Goal: Task Accomplishment & Management: Use online tool/utility

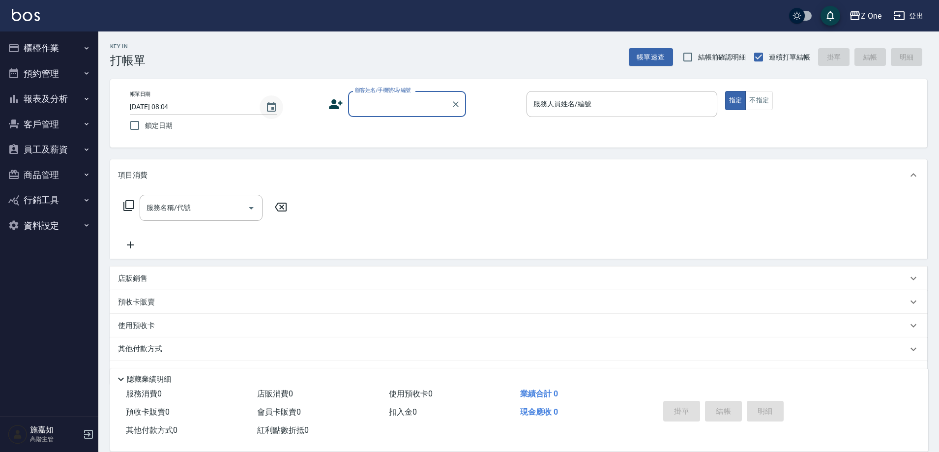
click at [270, 108] on icon "Choose date, selected date is 2025-09-17" at bounding box center [272, 107] width 12 height 12
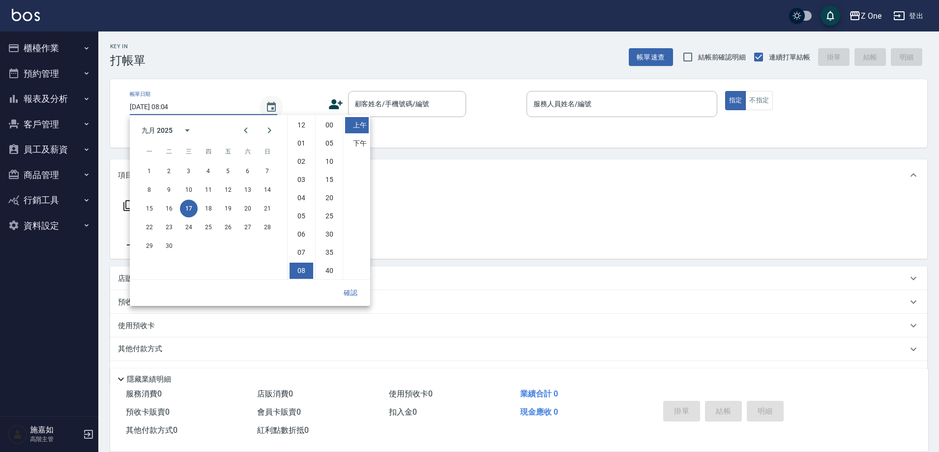
scroll to position [55, 0]
click at [169, 209] on button "16" at bounding box center [169, 209] width 18 height 18
type input "[DATE] 08:04"
click at [352, 292] on button "確認" at bounding box center [350, 293] width 31 height 18
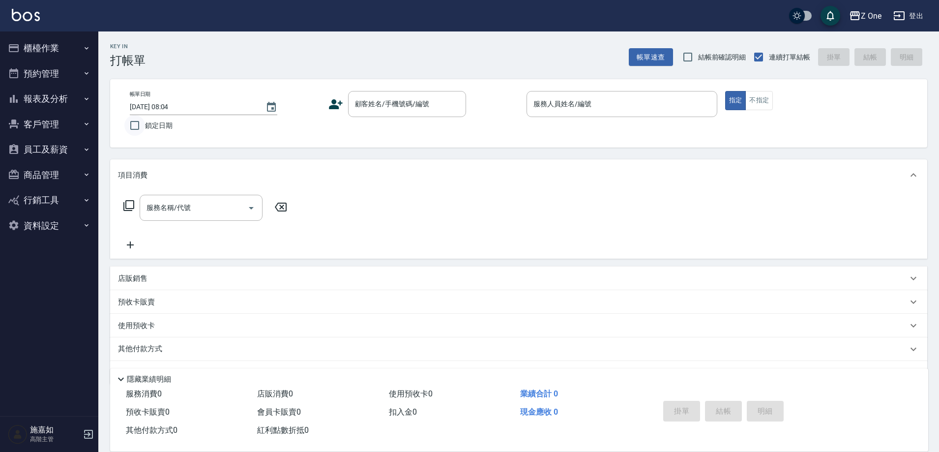
click at [134, 123] on input "鎖定日期" at bounding box center [134, 125] width 21 height 21
checkbox input "true"
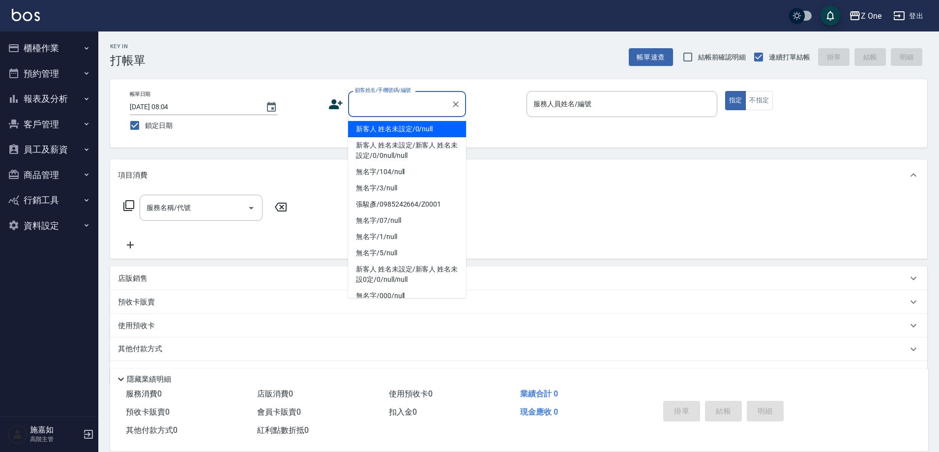
click at [418, 109] on input "顧客姓名/手機號碼/編號" at bounding box center [400, 103] width 94 height 17
type input "新客人 姓名未設定/0/null"
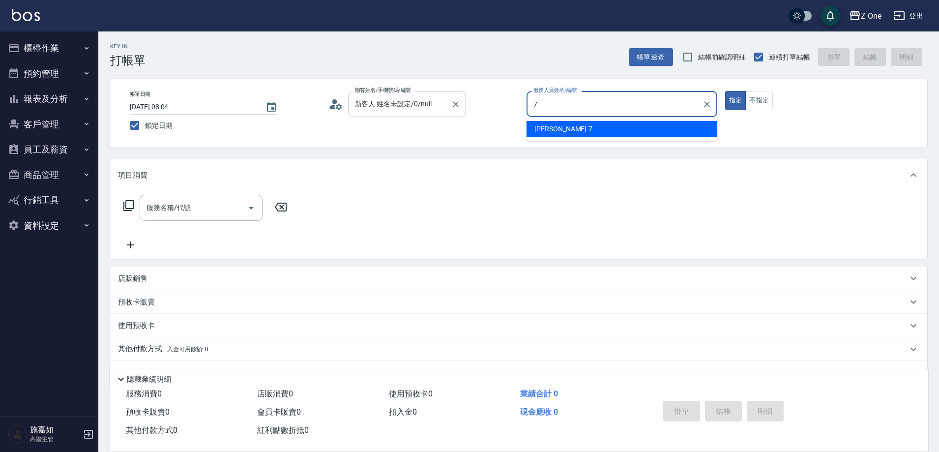
type input "[PERSON_NAME]-7"
type button "true"
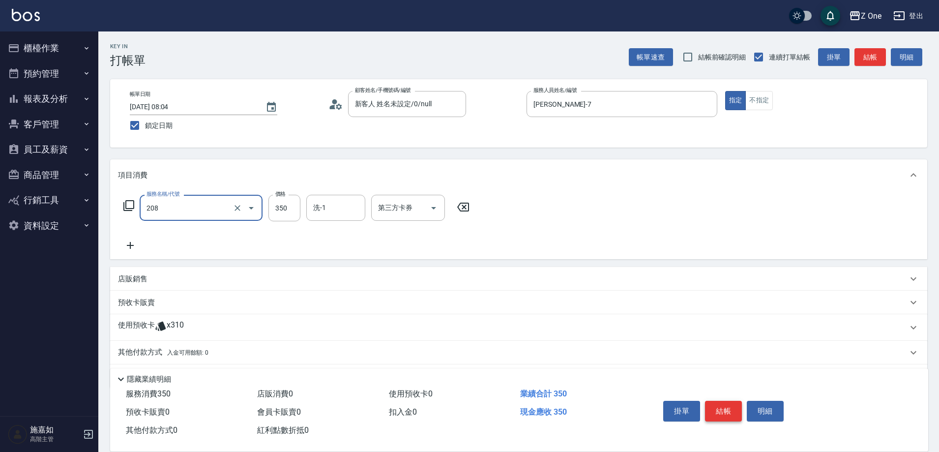
type input "剪髮$350(208)"
click at [723, 409] on button "結帳" at bounding box center [723, 411] width 37 height 21
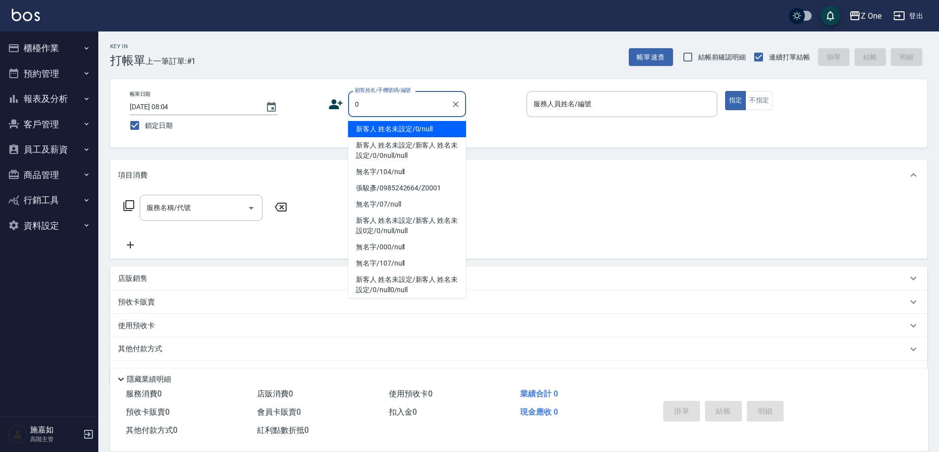
type input "新客人 姓名未設定/0/null"
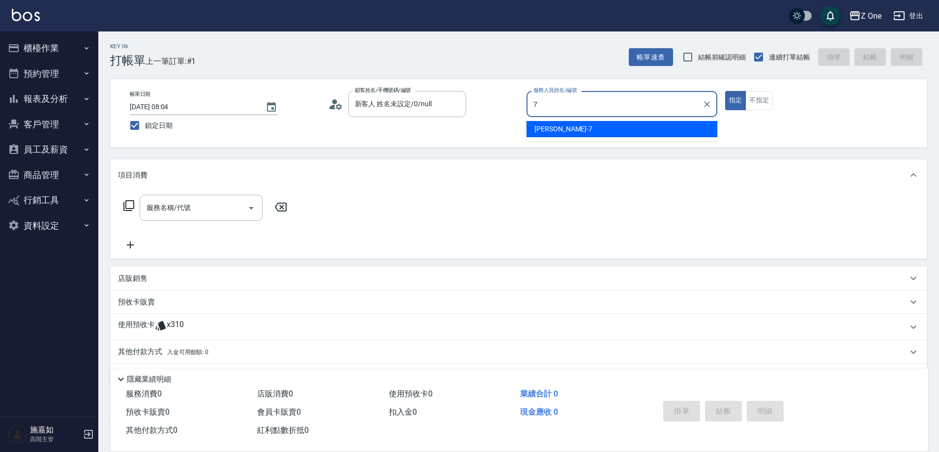
type input "[PERSON_NAME]-7"
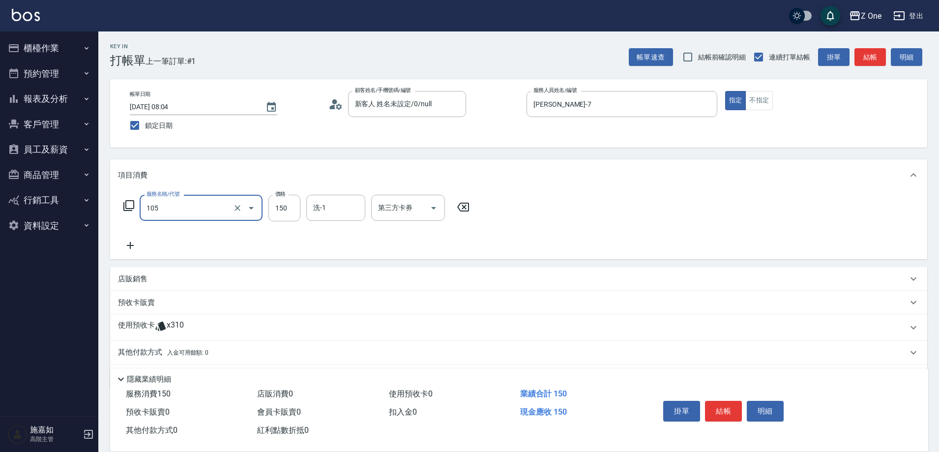
type input "洗髮$150(105)"
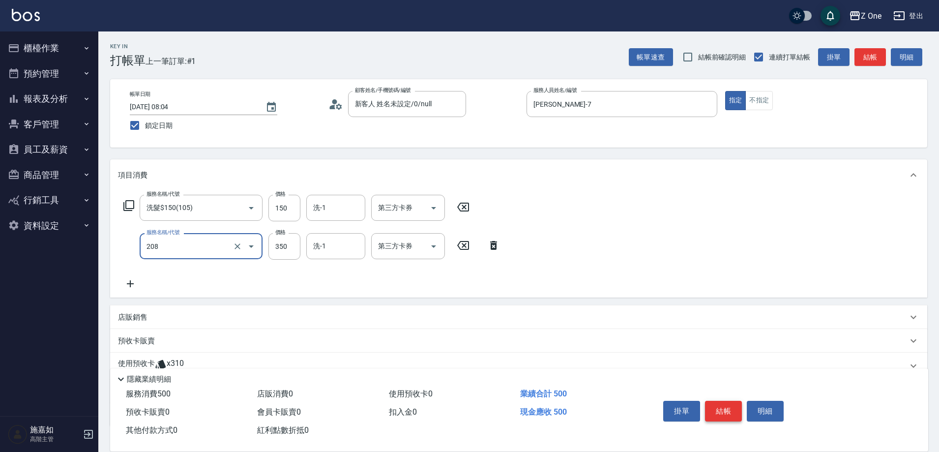
type input "剪髮$350(208)"
click at [723, 409] on button "結帳" at bounding box center [723, 411] width 37 height 21
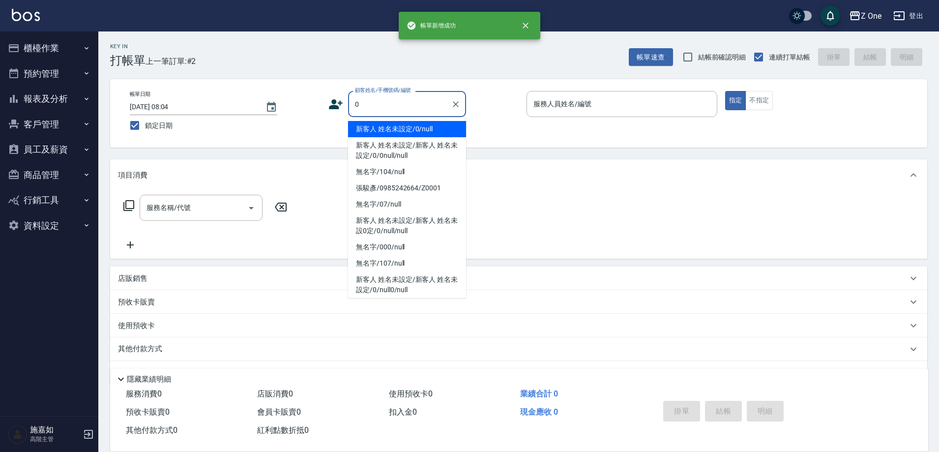
type input "新客人 姓名未設定/0/null"
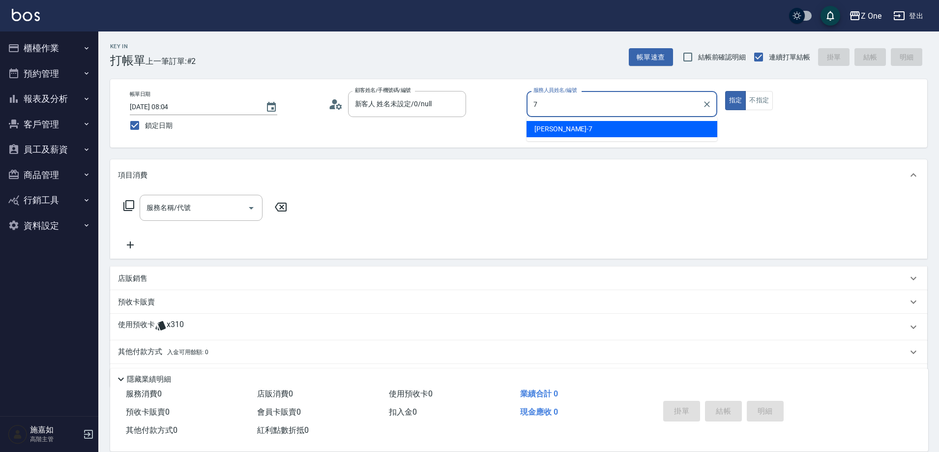
type input "[PERSON_NAME]-7"
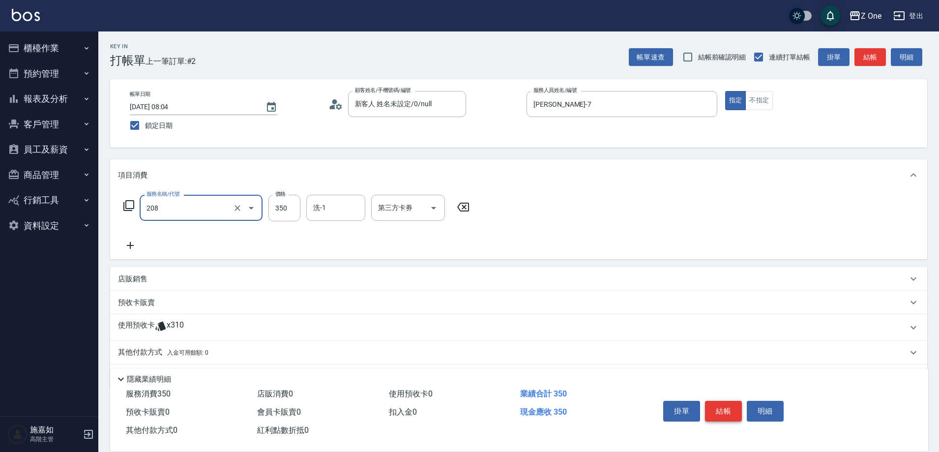
type input "剪髮$350(208)"
click at [723, 409] on button "結帳" at bounding box center [723, 411] width 37 height 21
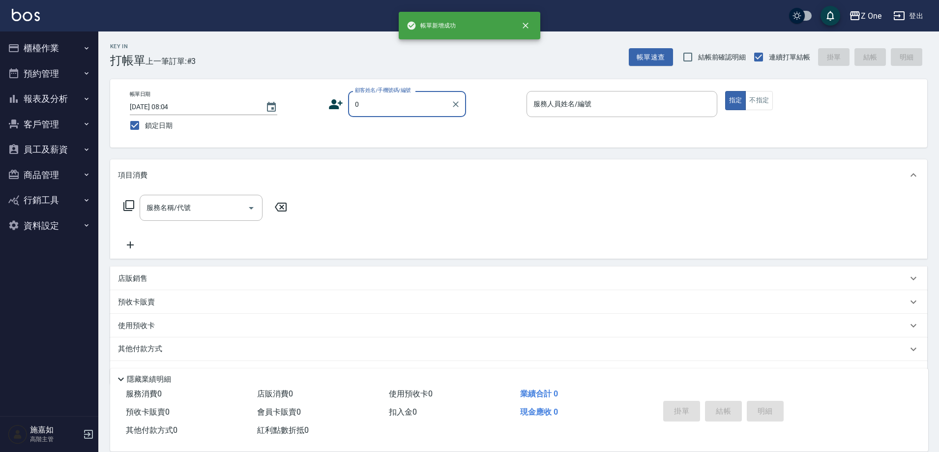
type input "新客人 姓名未設定/0/null"
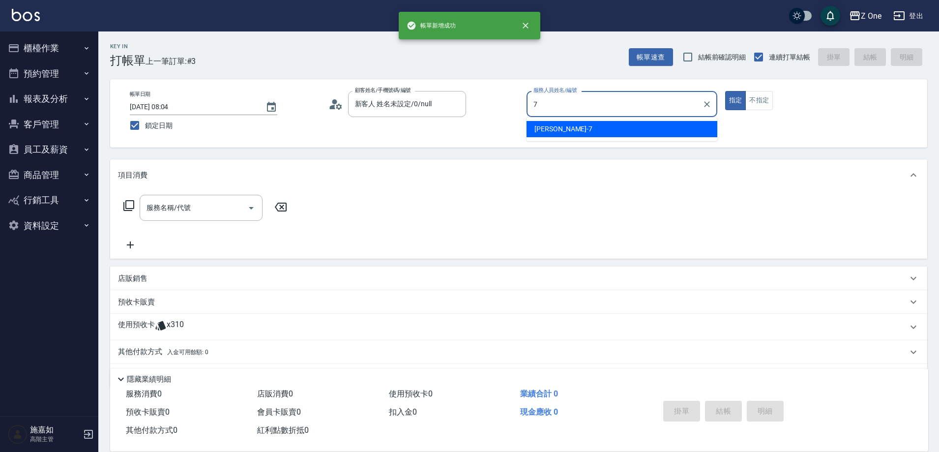
type input "[PERSON_NAME]-7"
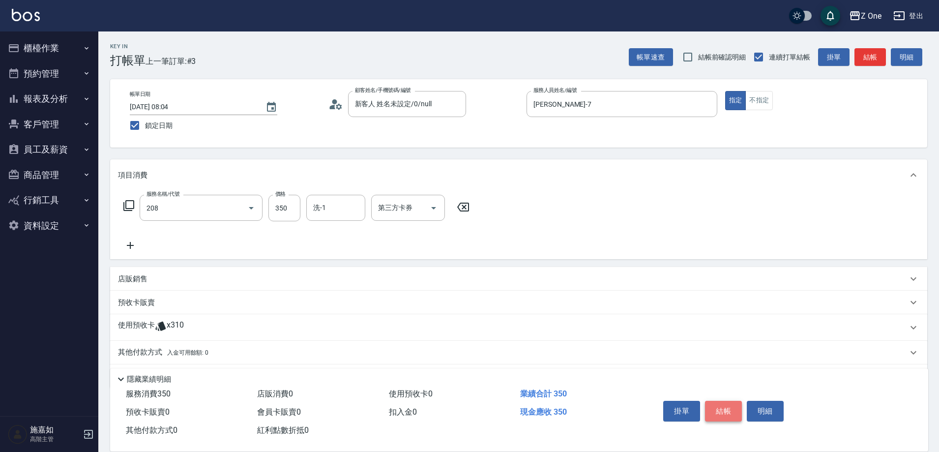
type input "剪髮$350(208)"
click at [723, 409] on button "結帳" at bounding box center [723, 411] width 37 height 21
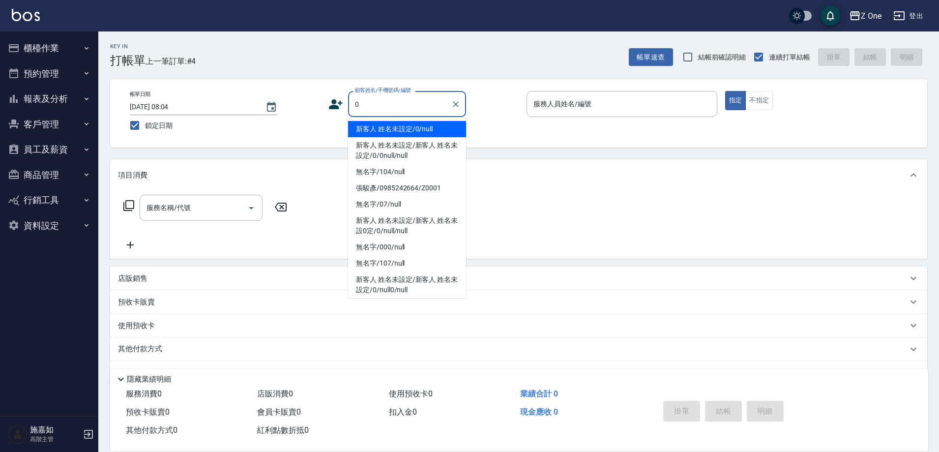
type input "新客人 姓名未設定/0/null"
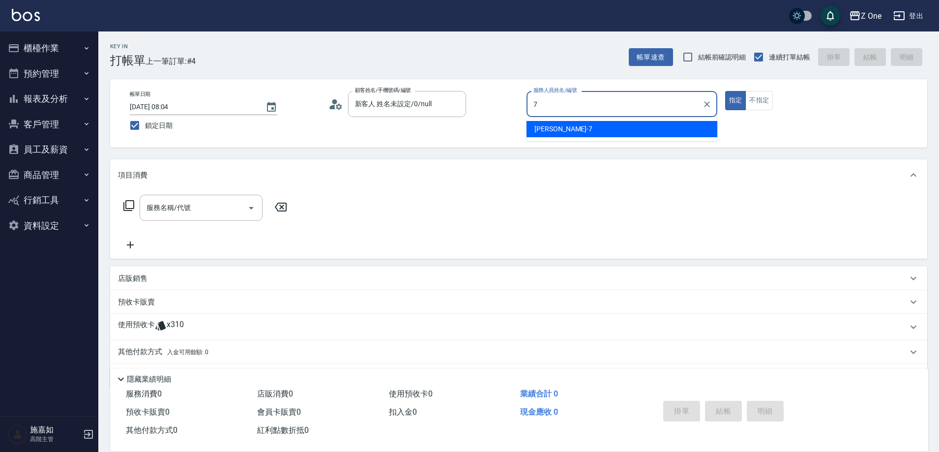
type input "[PERSON_NAME]-7"
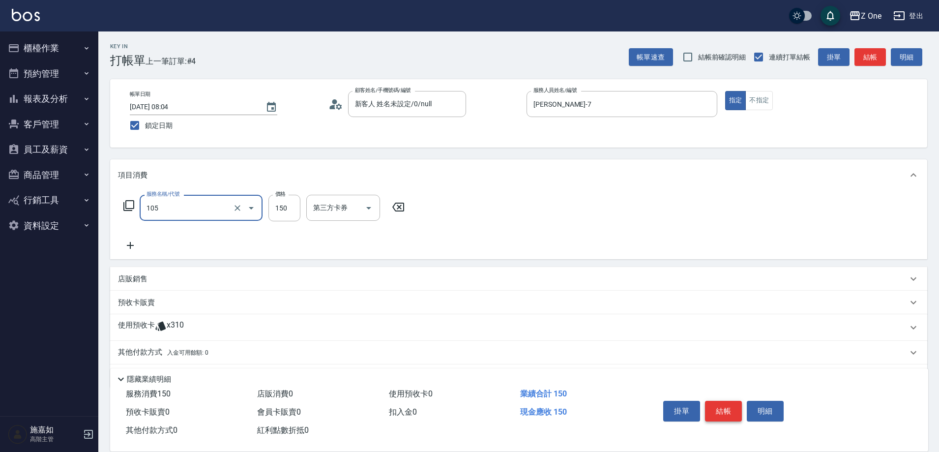
type input "洗髮$150(105)"
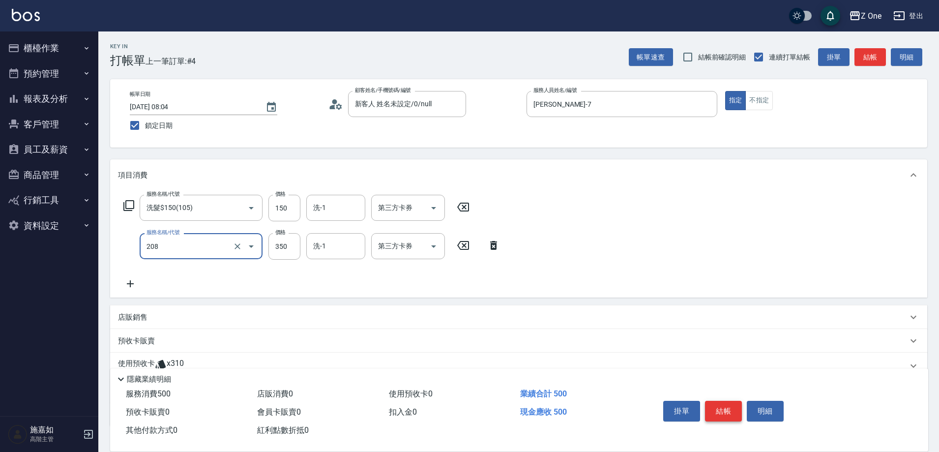
type input "剪髮$350(208)"
click at [723, 409] on button "結帳" at bounding box center [723, 411] width 37 height 21
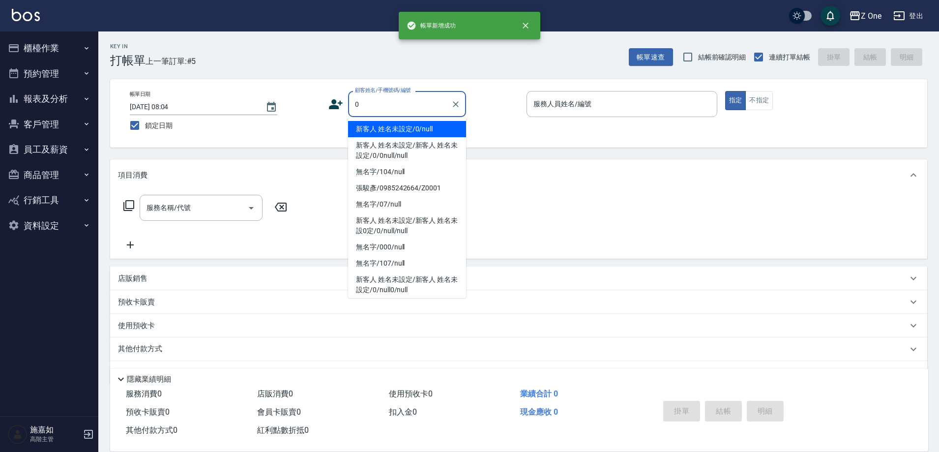
type input "新客人 姓名未設定/0/null"
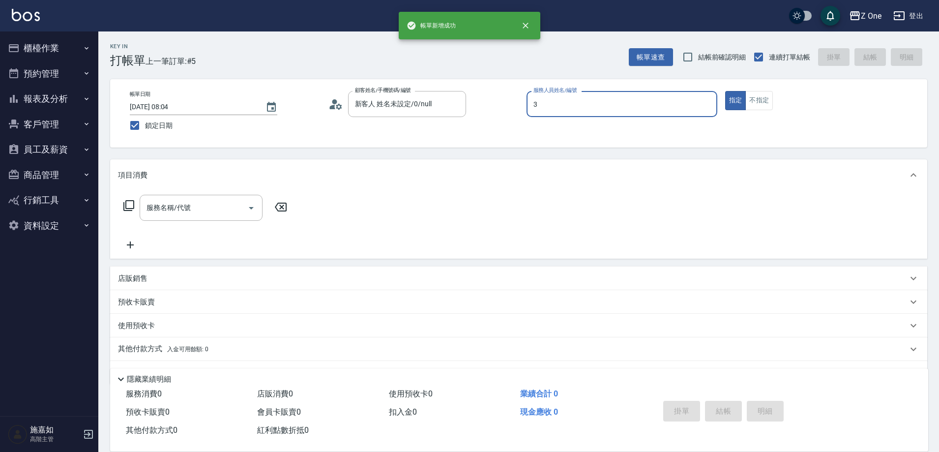
type input "李鎮宇-3"
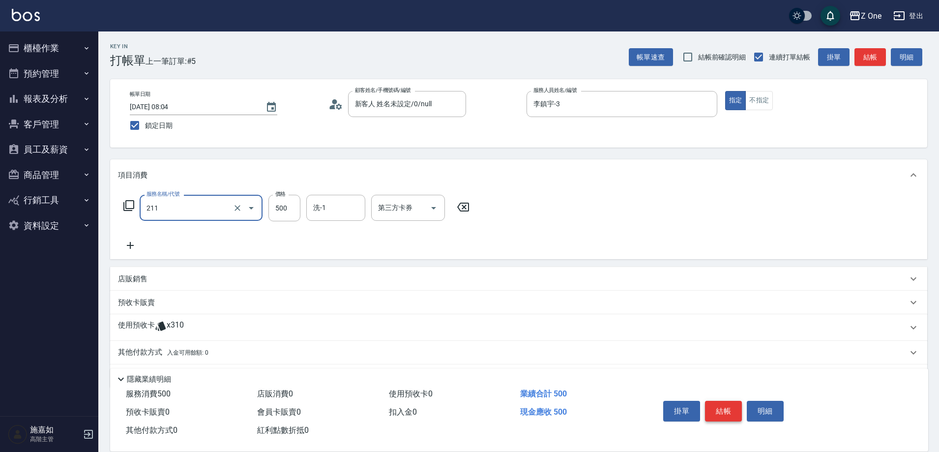
type input "剪$500(211)"
click at [723, 409] on button "結帳" at bounding box center [723, 411] width 37 height 21
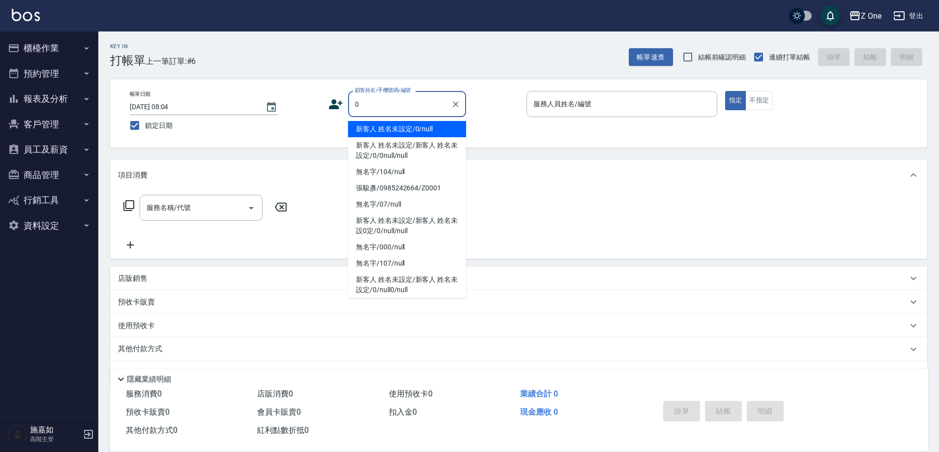
type input "新客人 姓名未設定/0/null"
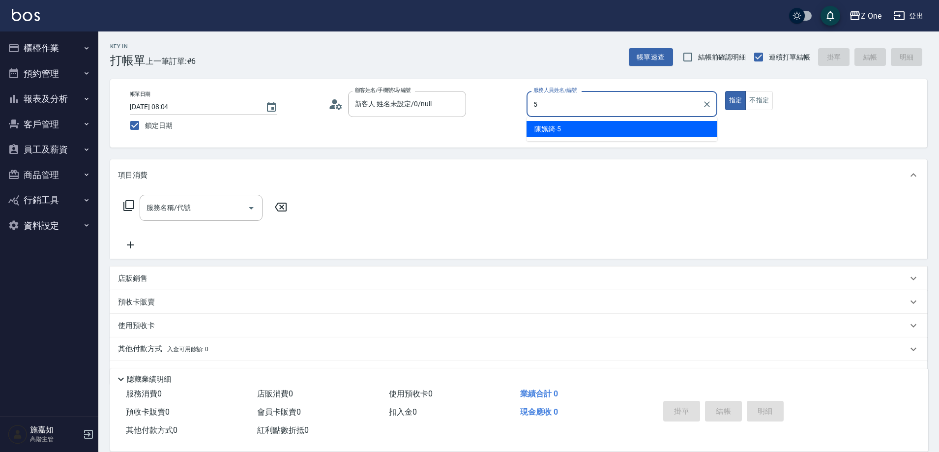
type input "陳姵錡-5"
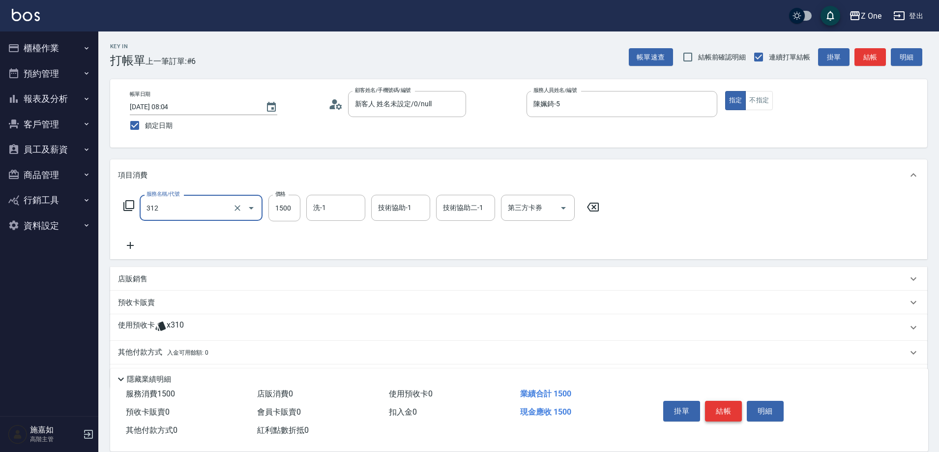
type input "離子$1500(312)"
type input "3000"
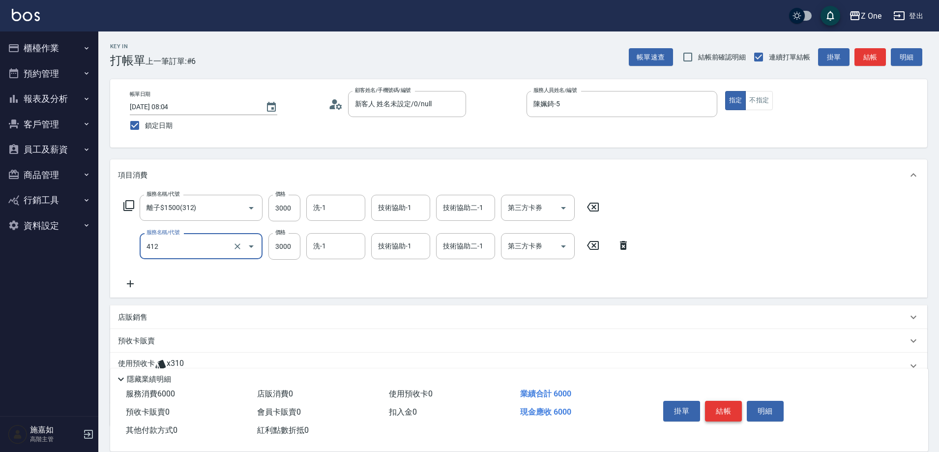
type input "染$3000(412)"
type input "1950"
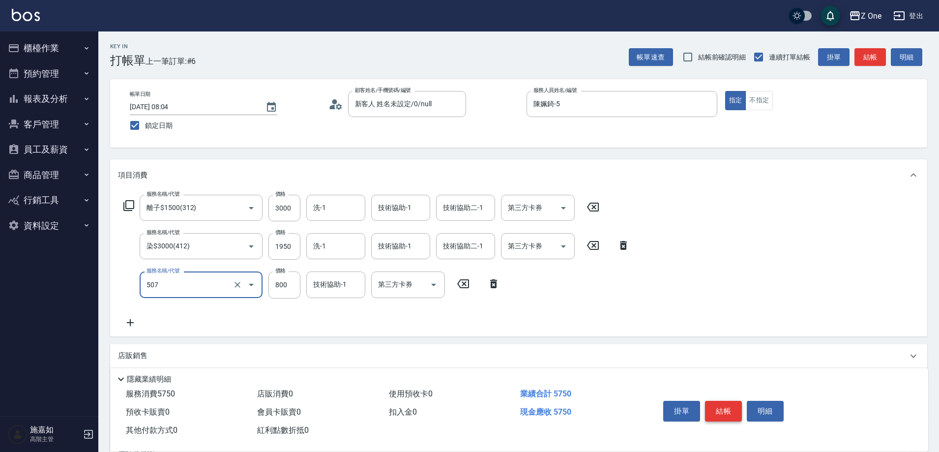
type input "朵拉$800(507)"
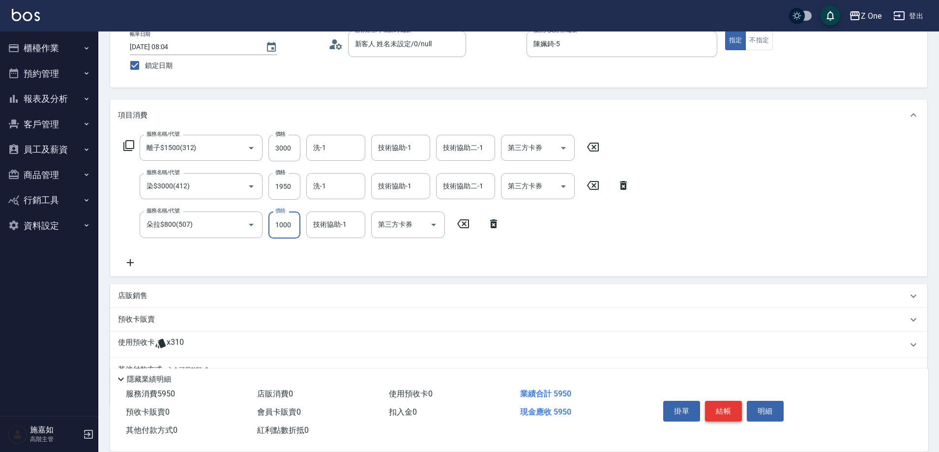
scroll to position [108, 0]
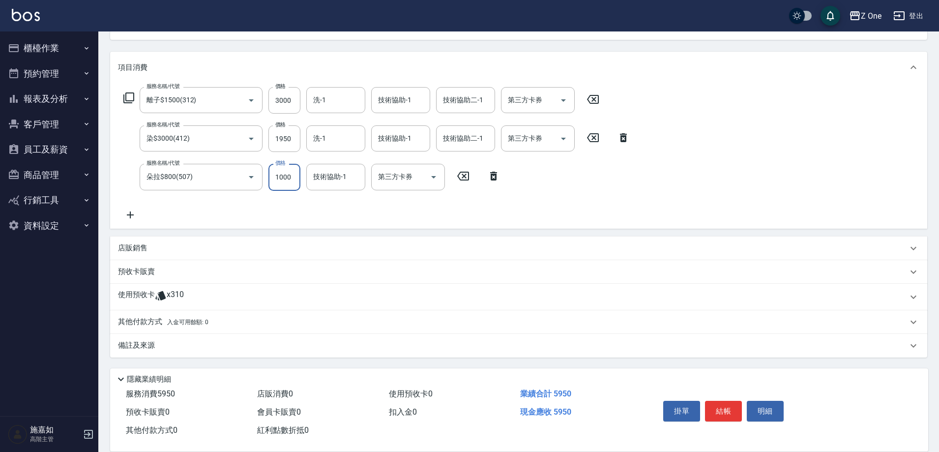
type input "1000"
click at [202, 322] on span "入金可用餘額: 0" at bounding box center [188, 322] width 42 height 7
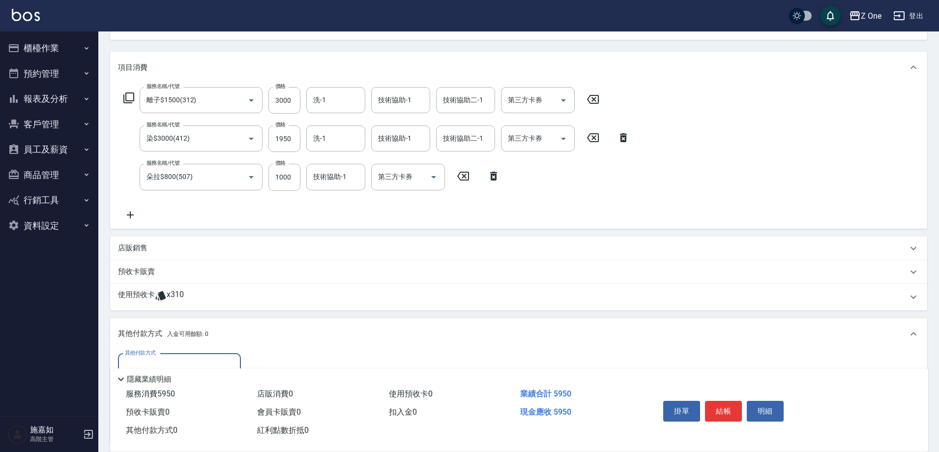
scroll to position [223, 0]
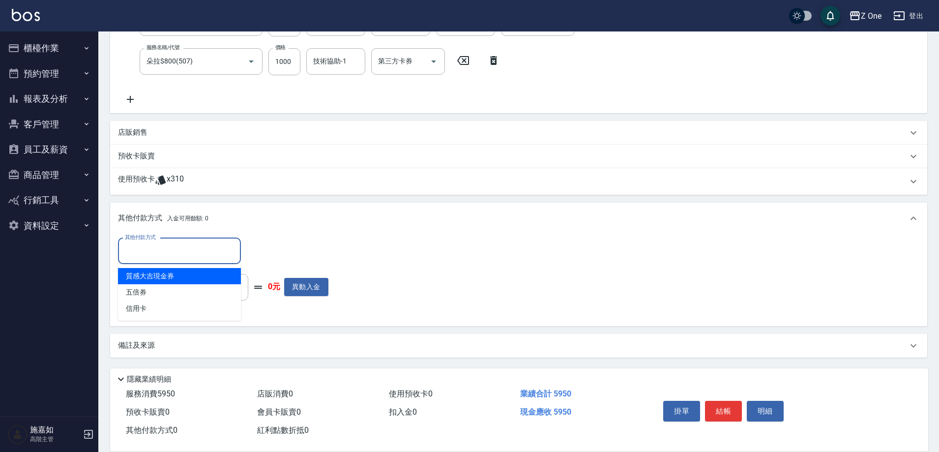
click at [207, 259] on input "其他付款方式" at bounding box center [179, 250] width 114 height 17
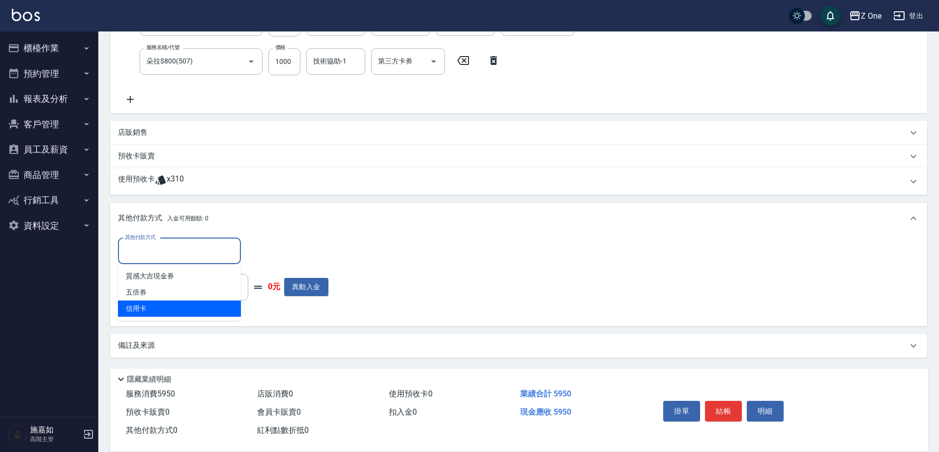
click at [175, 310] on span "信用卡" at bounding box center [179, 308] width 123 height 16
type input "信用卡"
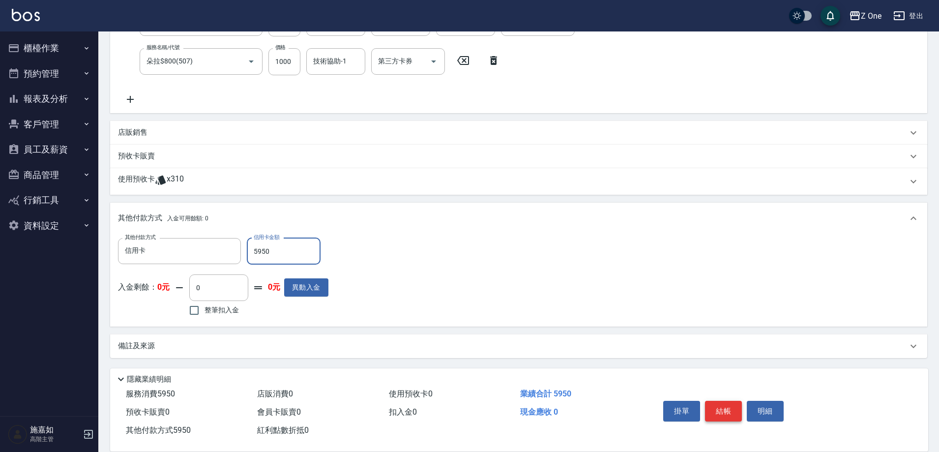
type input "5950"
click at [721, 408] on button "結帳" at bounding box center [723, 411] width 37 height 21
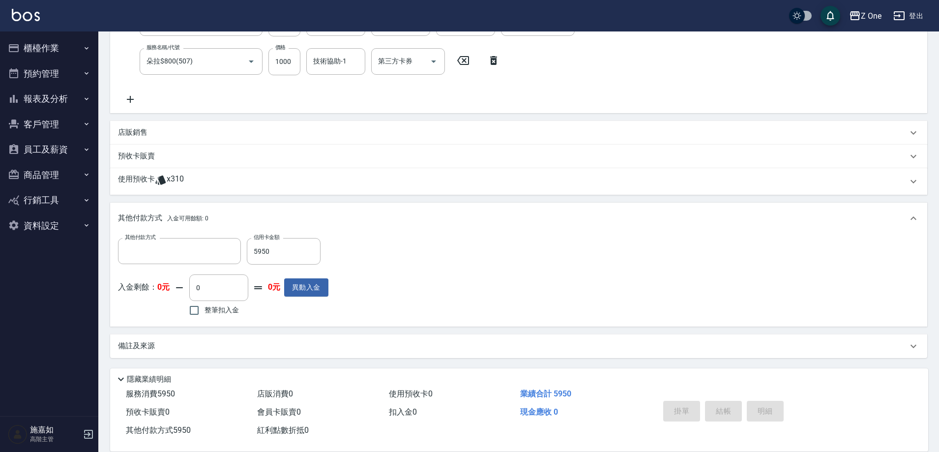
scroll to position [0, 0]
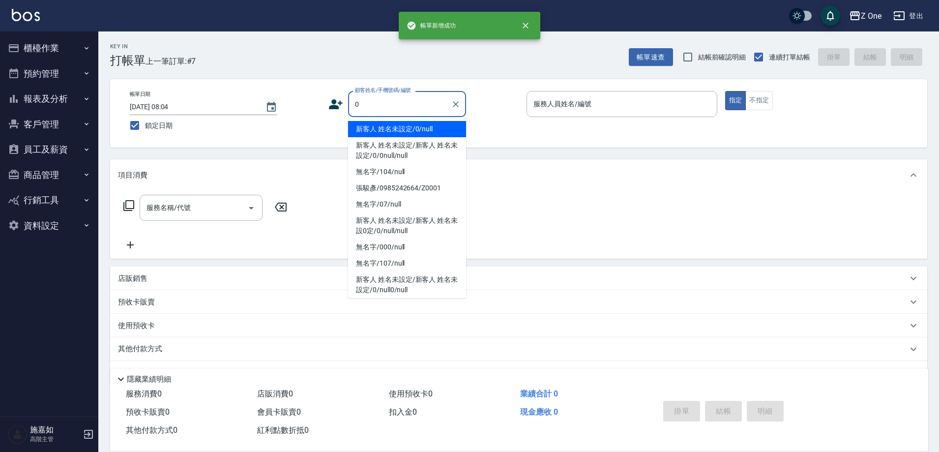
type input "新客人 姓名未設定/0/null"
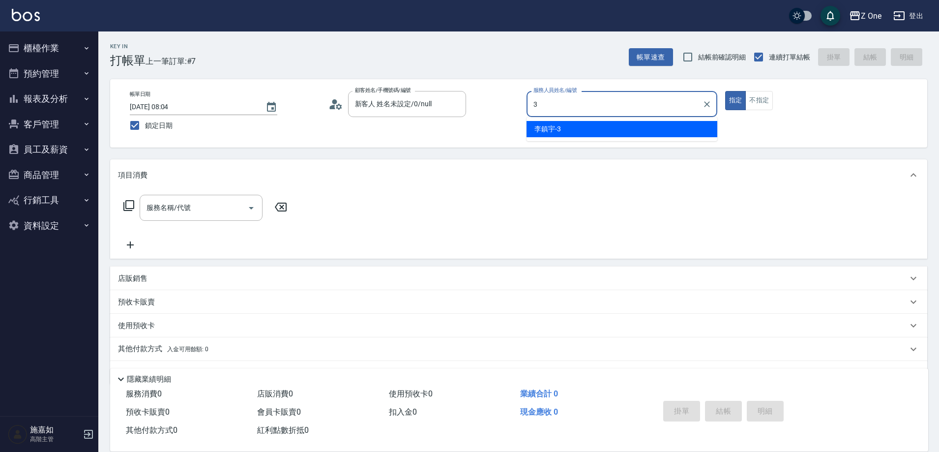
type input "李鎮宇-3"
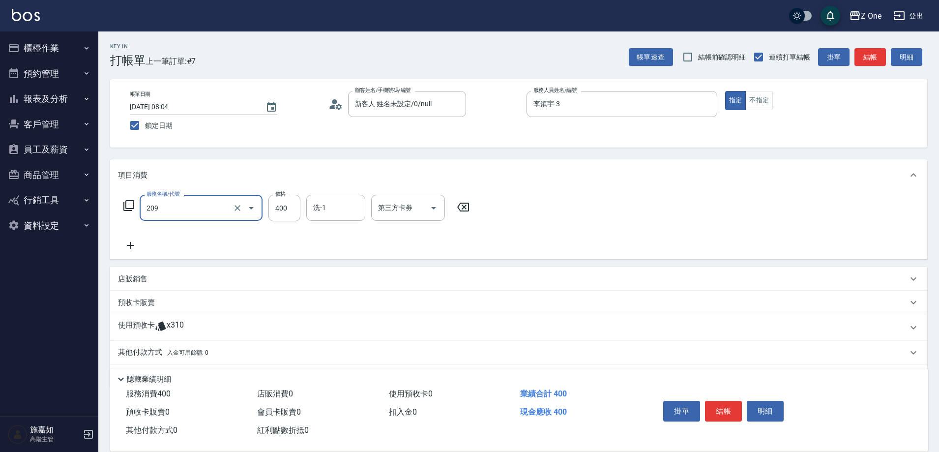
type input "剪髮$400(209)"
click at [720, 408] on button "結帳" at bounding box center [723, 411] width 37 height 21
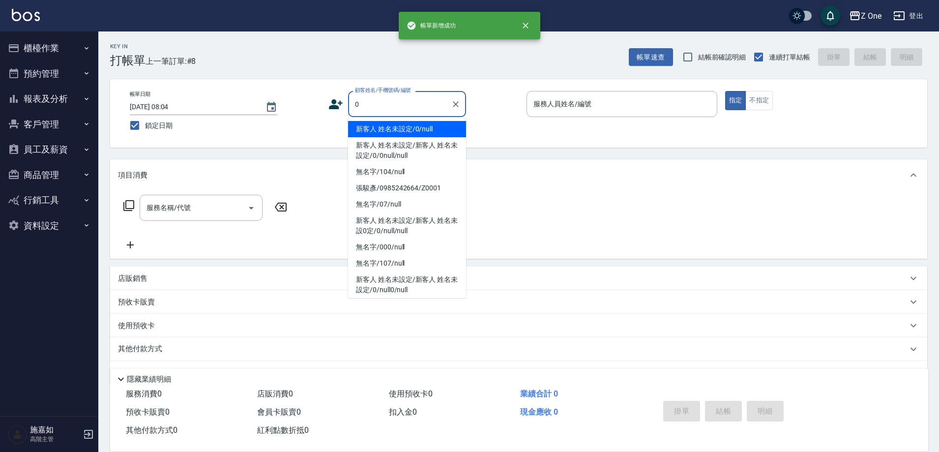
type input "新客人 姓名未設定/0/null"
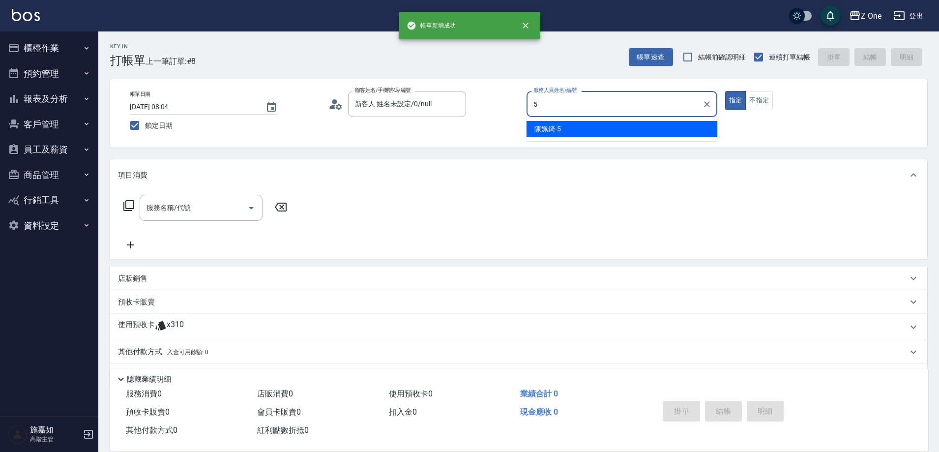
type input "陳姵錡-5"
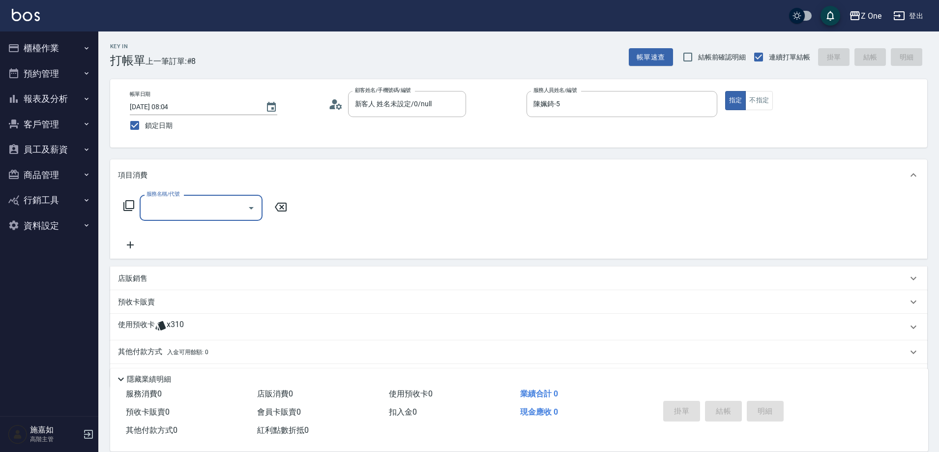
type input "1"
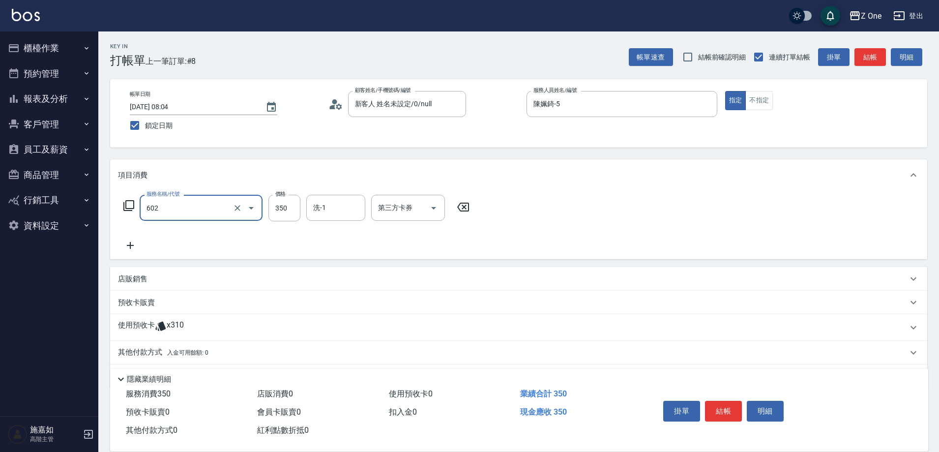
type input "Spa$300(602)"
click at [720, 408] on button "結帳" at bounding box center [723, 411] width 37 height 21
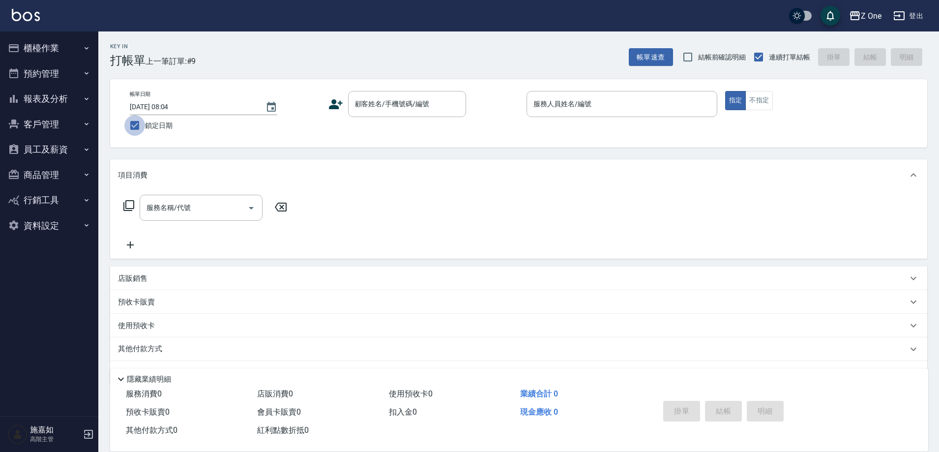
click at [134, 118] on input "鎖定日期" at bounding box center [134, 125] width 21 height 21
checkbox input "false"
type input "[DATE] 08:06"
click at [88, 100] on icon "button" at bounding box center [87, 99] width 8 height 8
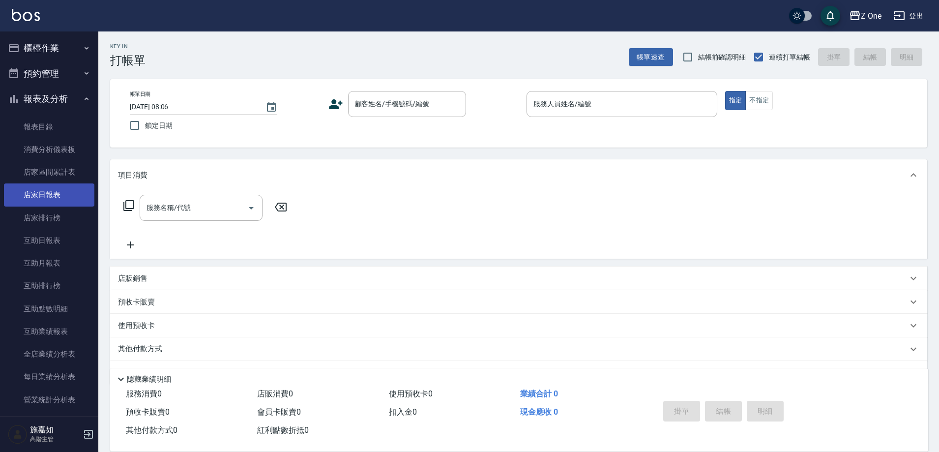
click at [78, 195] on link "店家日報表" at bounding box center [49, 194] width 90 height 23
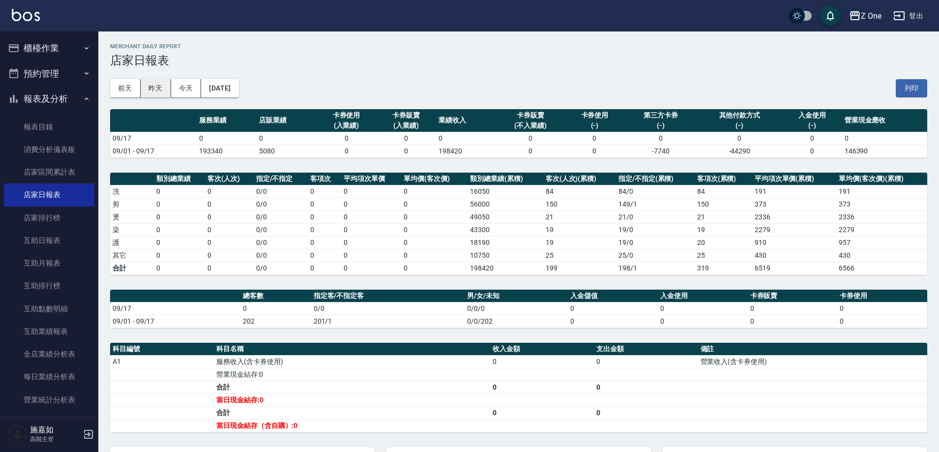
click at [150, 87] on button "昨天" at bounding box center [156, 88] width 30 height 18
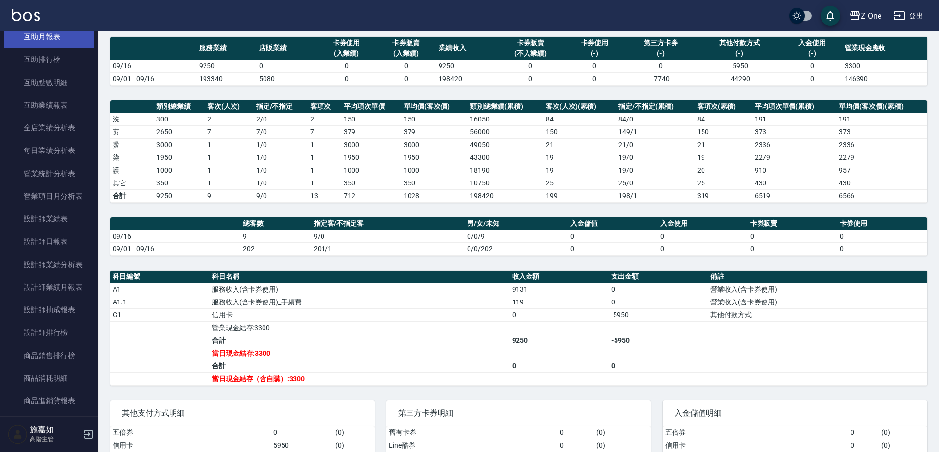
scroll to position [246, 0]
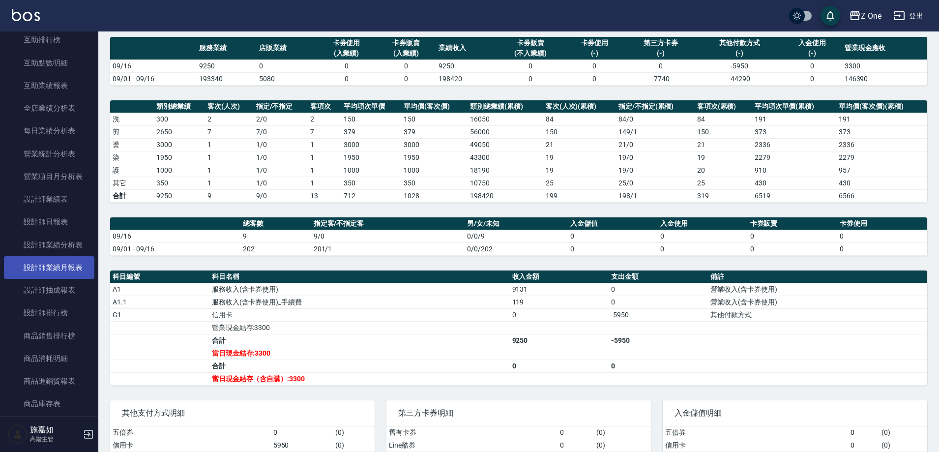
click at [61, 262] on link "設計師業績月報表" at bounding box center [49, 267] width 90 height 23
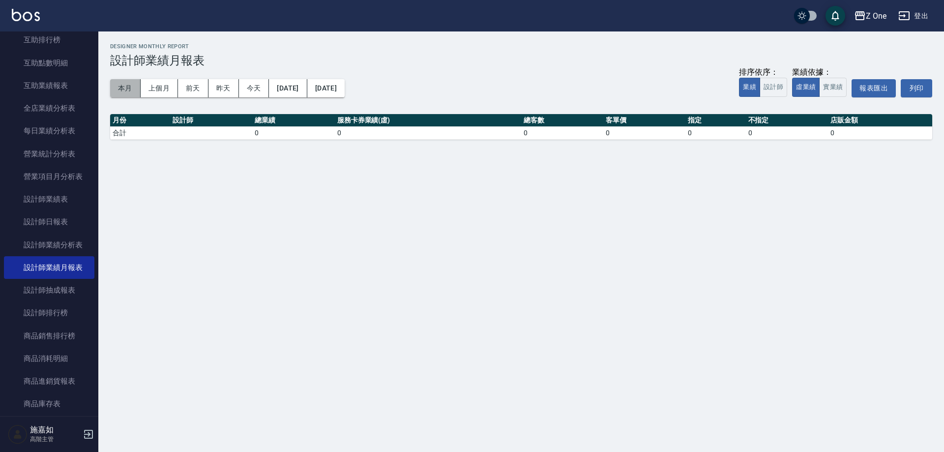
click at [123, 85] on button "本月" at bounding box center [125, 88] width 30 height 18
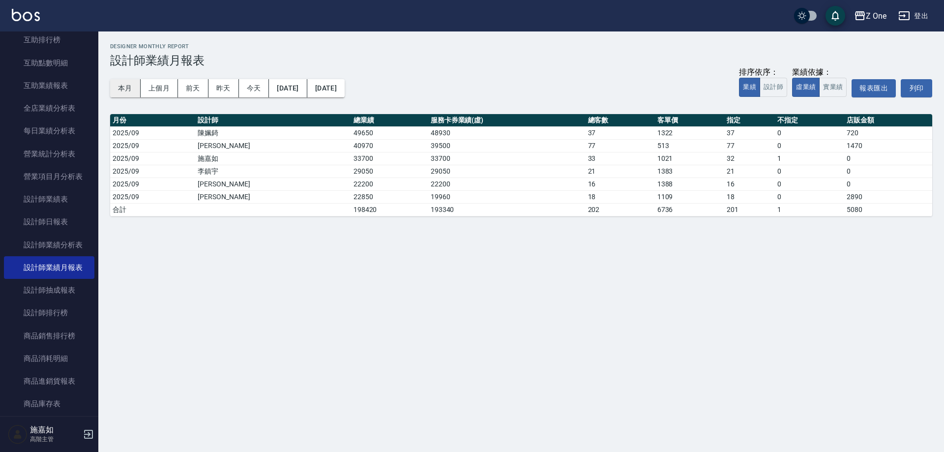
click at [110, 79] on button "本月" at bounding box center [125, 88] width 30 height 18
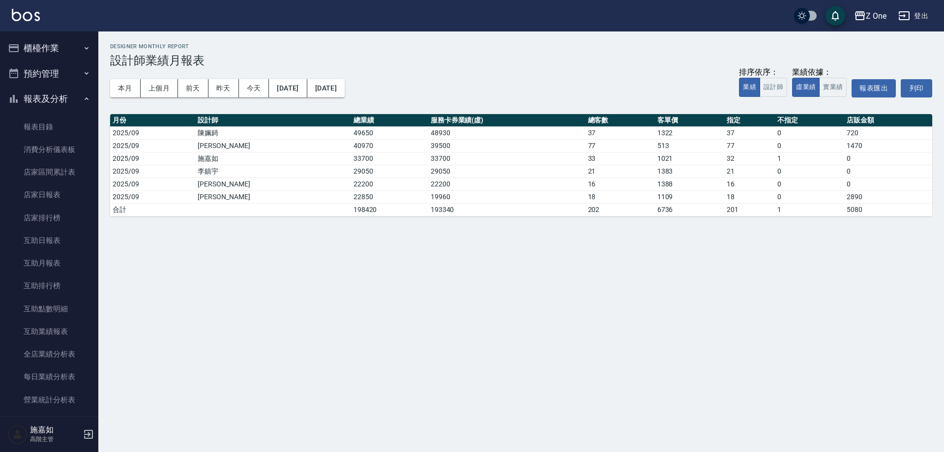
click at [77, 100] on button "報表及分析" at bounding box center [49, 99] width 90 height 26
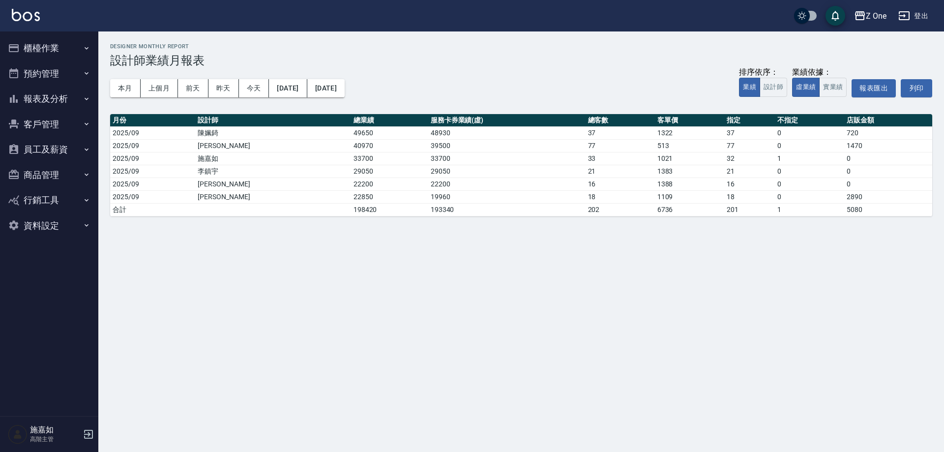
click at [88, 47] on icon "button" at bounding box center [87, 48] width 4 height 2
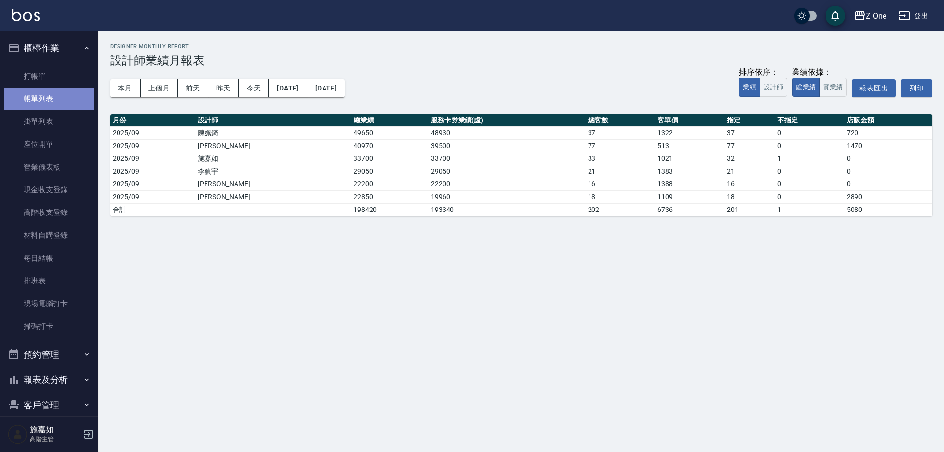
click at [65, 99] on link "帳單列表" at bounding box center [49, 99] width 90 height 23
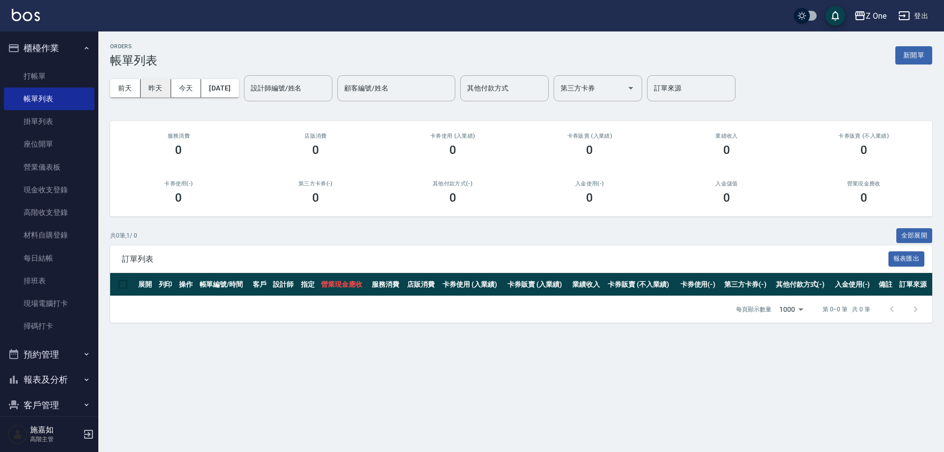
click at [157, 89] on button "昨天" at bounding box center [156, 88] width 30 height 18
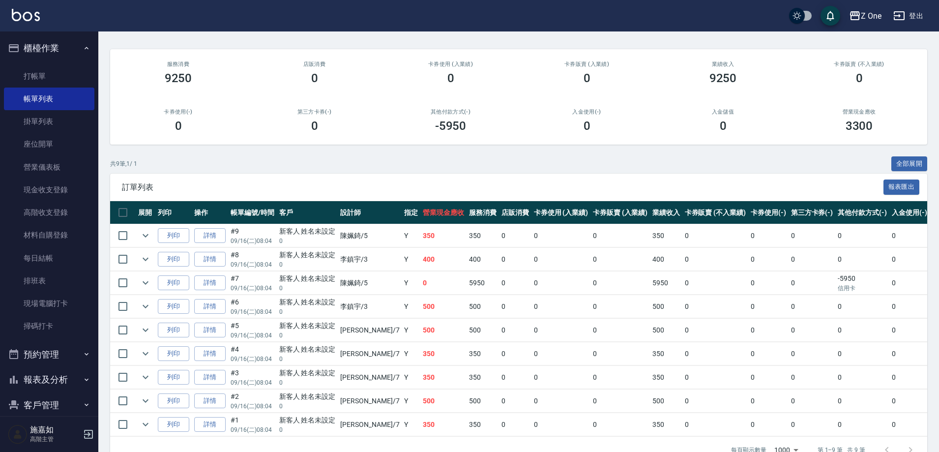
scroll to position [98, 0]
